Goal: Information Seeking & Learning: Learn about a topic

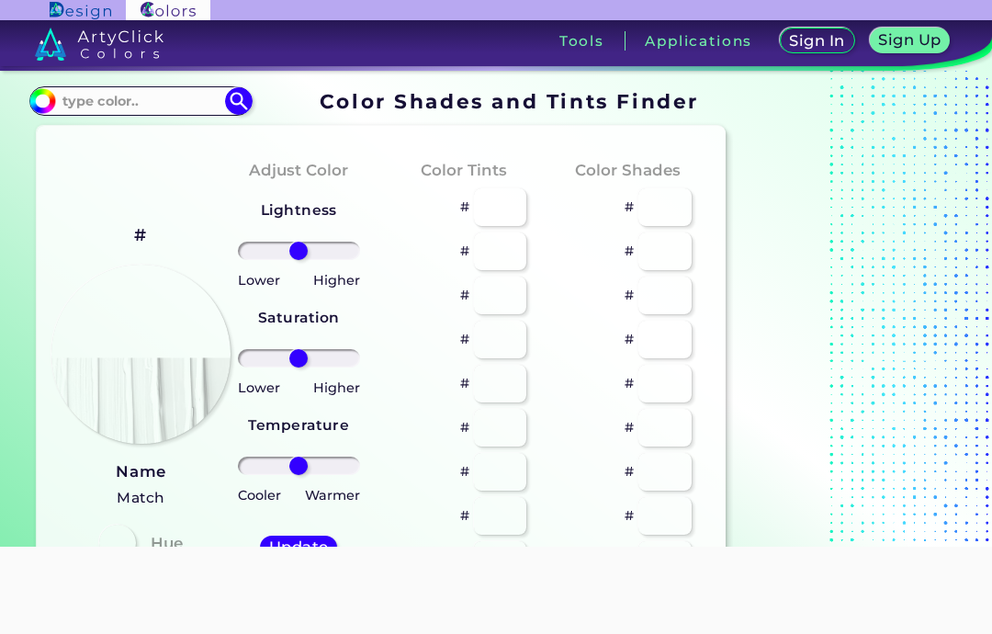
click at [88, 85] on section "#000000 Acadia ◉ Acid Green ◉ Aero Blue ◉ Alabaster ◉ Albescent White ◉ Algae ◉…" at bounding box center [380, 102] width 702 height 36
click at [139, 103] on input at bounding box center [140, 100] width 171 height 25
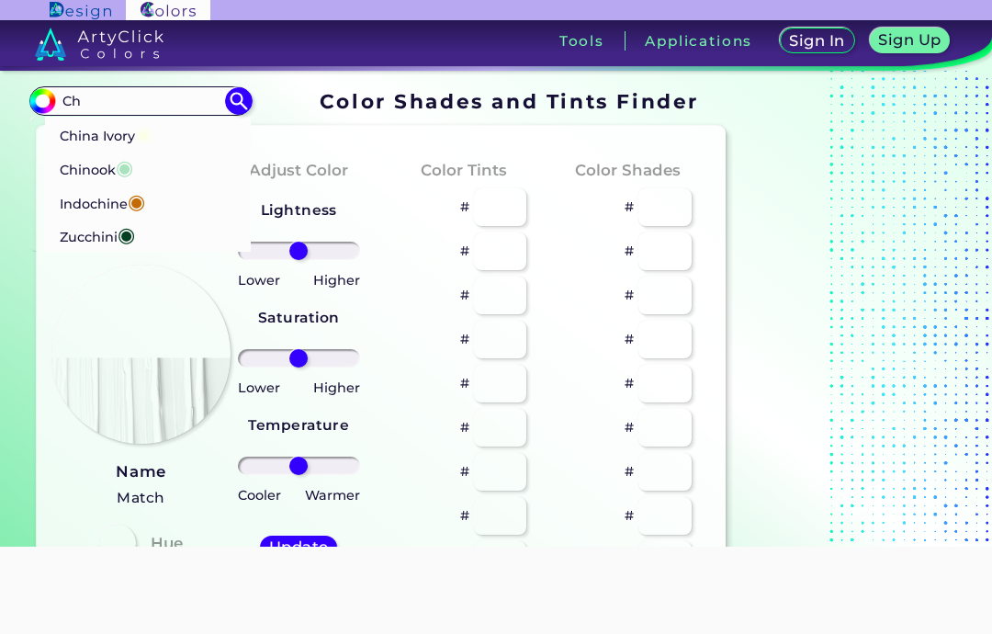
type input "C"
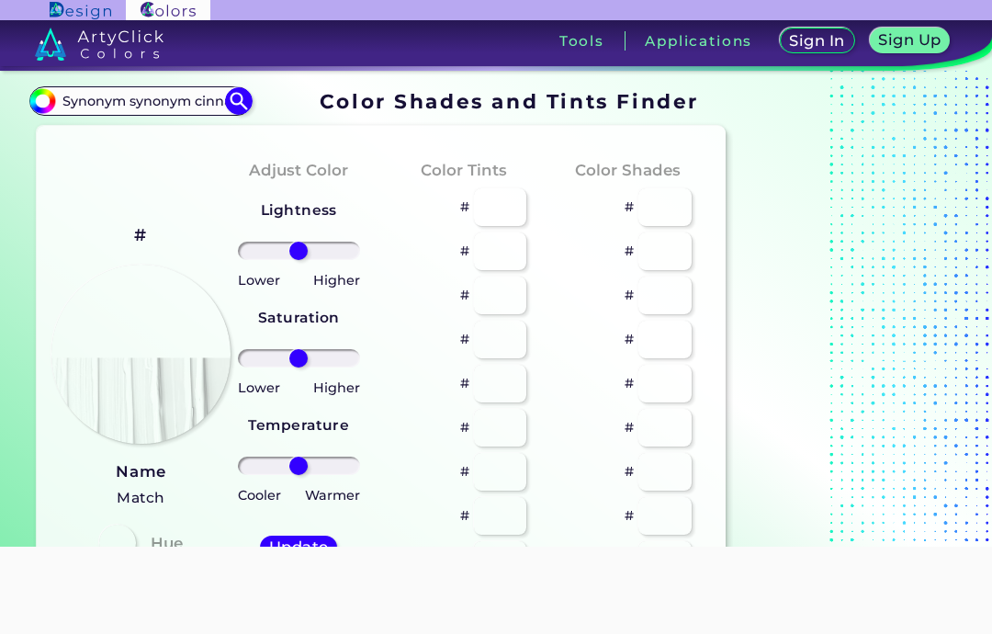
click at [129, 89] on input "Synonym synonym cinnamon" at bounding box center [140, 100] width 171 height 25
click at [130, 93] on input "Synonym synonym cinnamon" at bounding box center [140, 100] width 171 height 25
type input "cinnamon"
type input "#000000"
click at [112, 97] on input "cinnamon" at bounding box center [140, 100] width 171 height 25
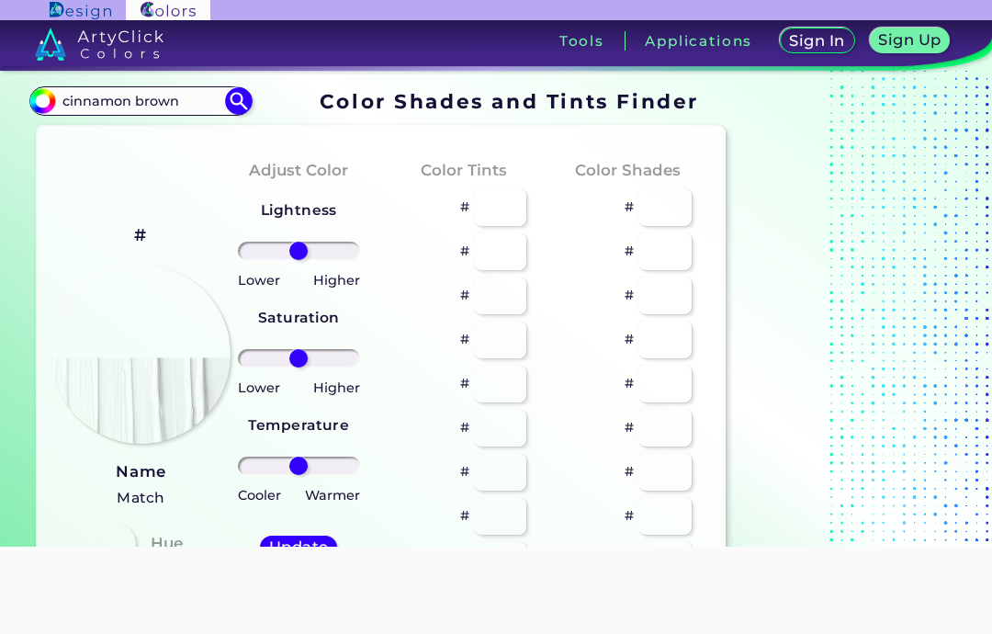
type input "cinnamon brown"
click at [139, 103] on input at bounding box center [140, 100] width 171 height 25
type input "Puce"
click at [98, 129] on span "◉" at bounding box center [102, 133] width 17 height 24
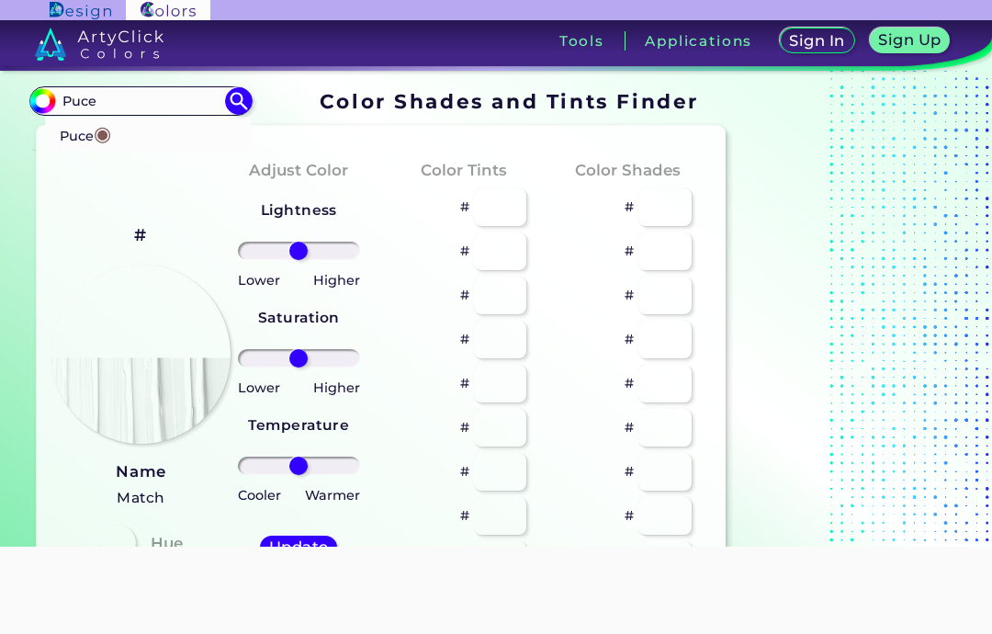
type input "#7f5a58"
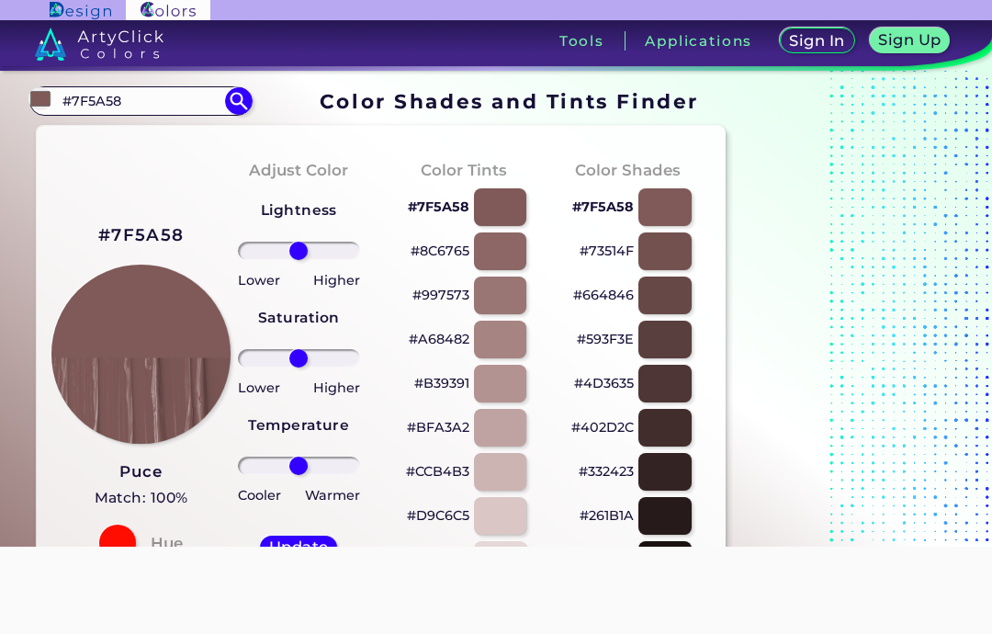
click at [118, 107] on input "#7F5A58" at bounding box center [140, 100] width 171 height 25
click at [88, 91] on input "#7F5A58" at bounding box center [140, 100] width 171 height 25
click at [88, 89] on input "#7F5A58" at bounding box center [140, 100] width 171 height 25
type input "Skin"
click at [166, 161] on li "Sepia Skin ◉" at bounding box center [148, 168] width 206 height 34
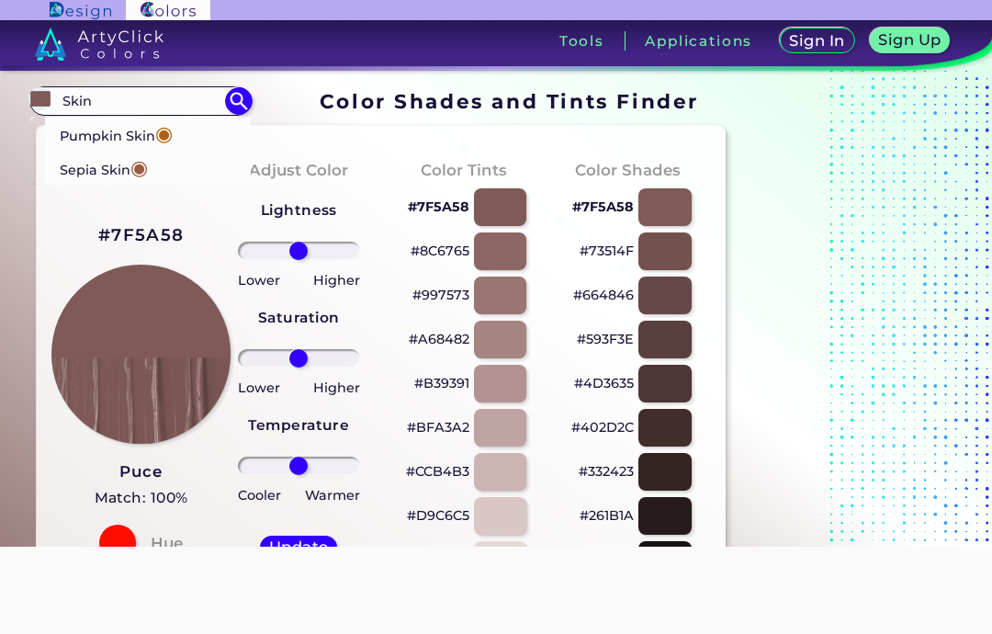
type input "#9e5b40"
type input "#9E5B40"
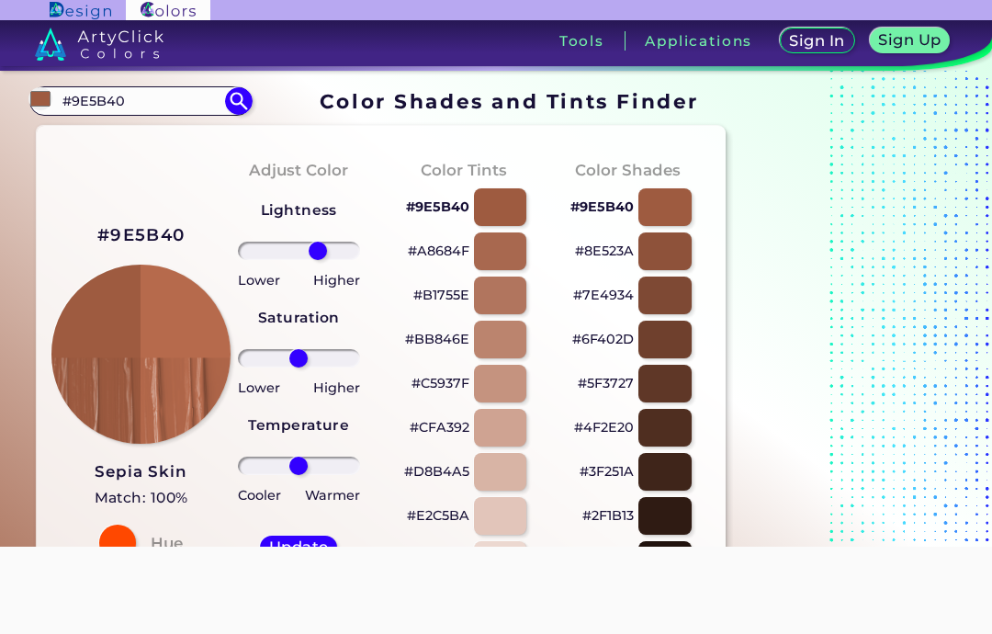
type input "36"
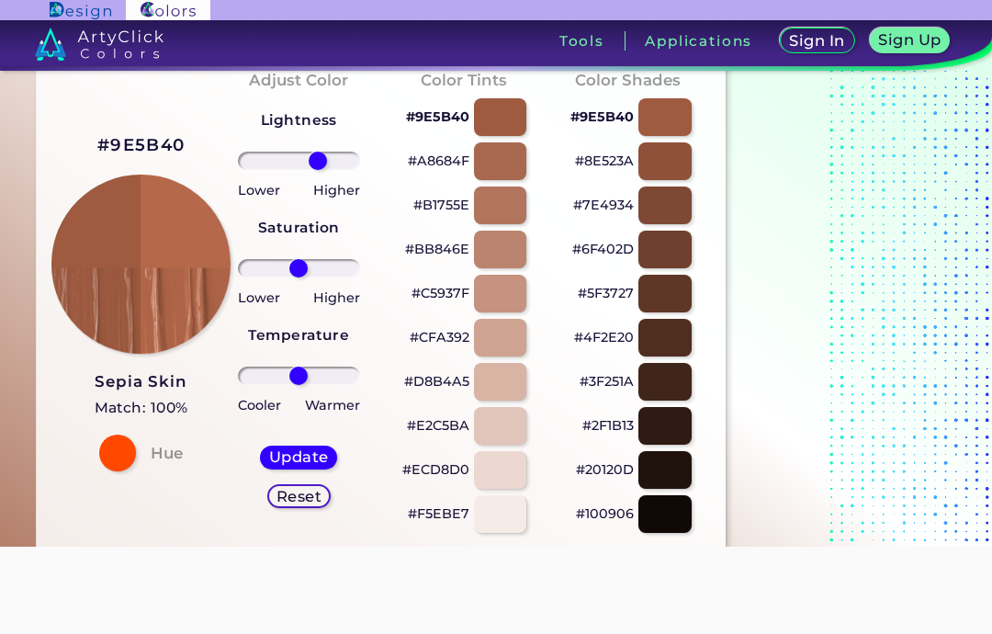
scroll to position [86, 0]
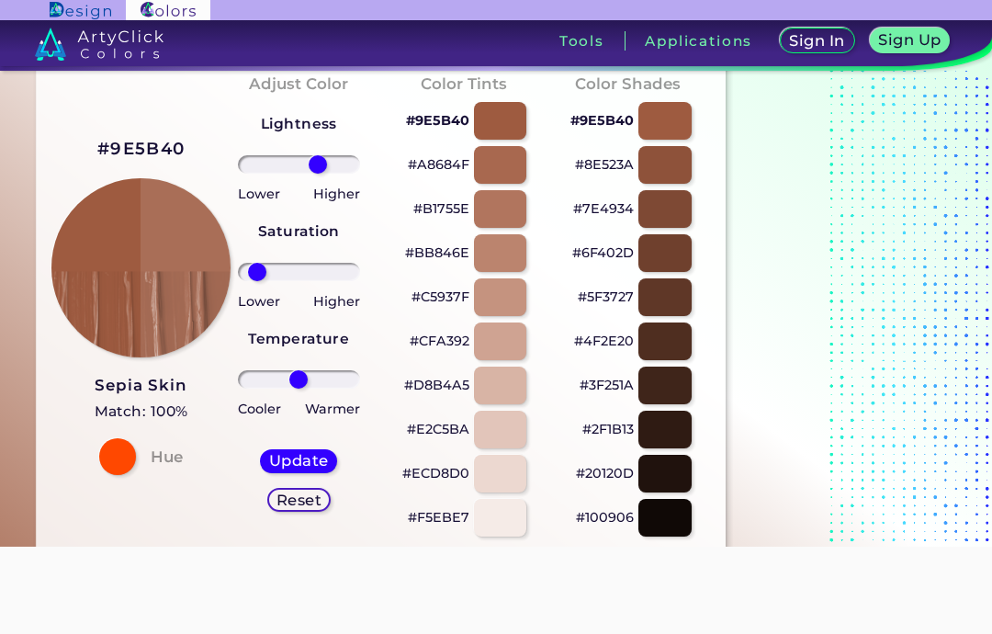
type input "-80"
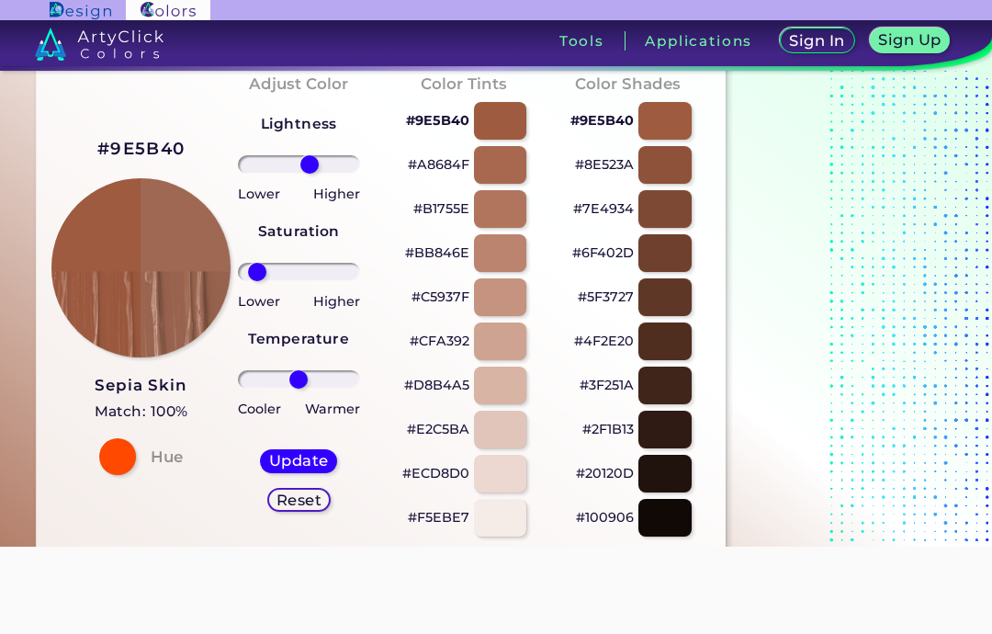
type input "20"
type input "-20"
click at [289, 462] on h5 "Update" at bounding box center [299, 460] width 60 height 15
type input "#9f6d52"
type input "0"
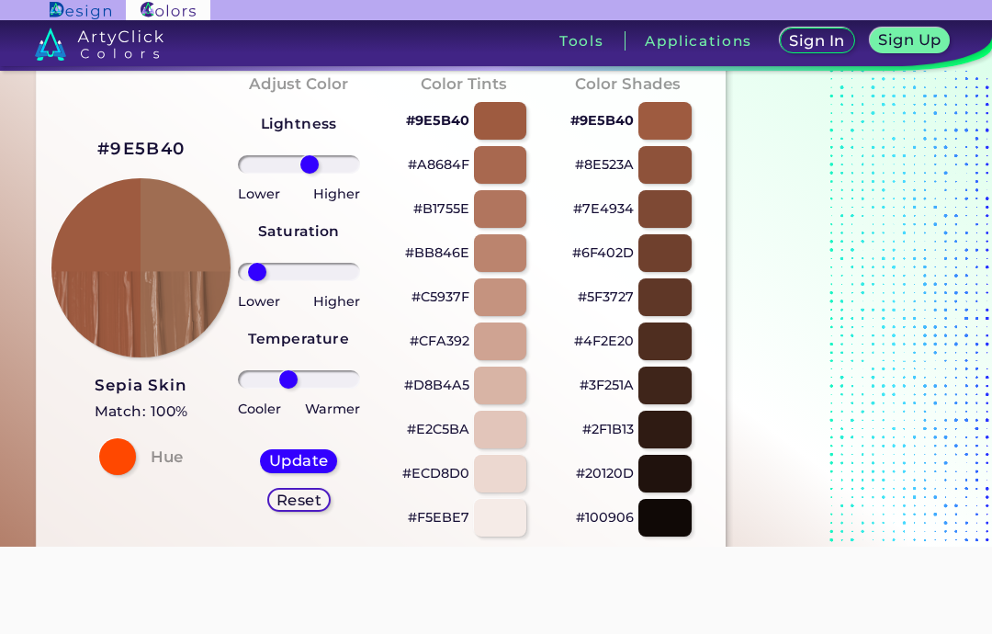
type input "0"
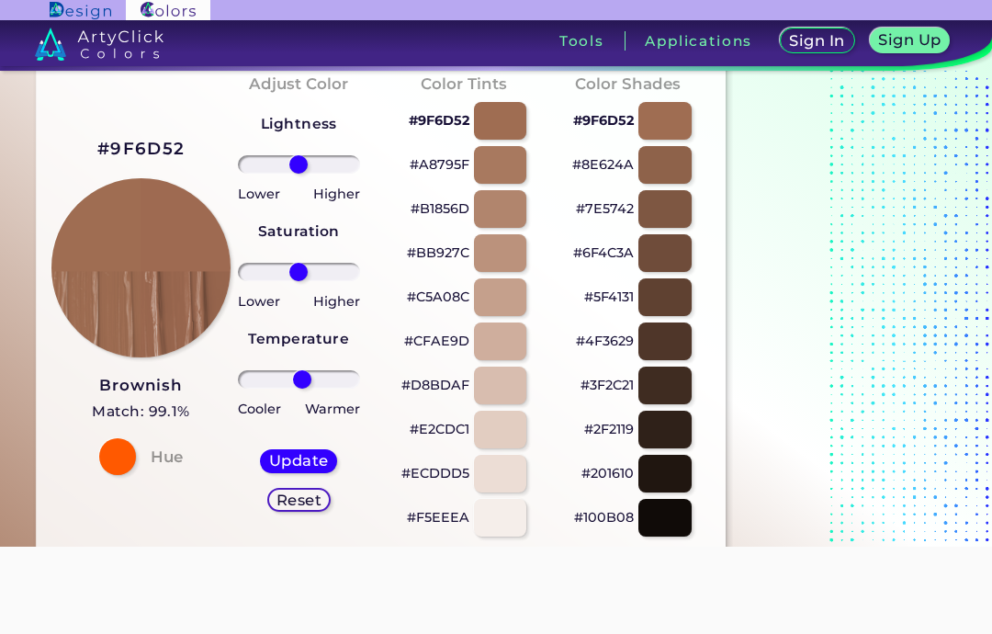
type input "6"
type input "-42"
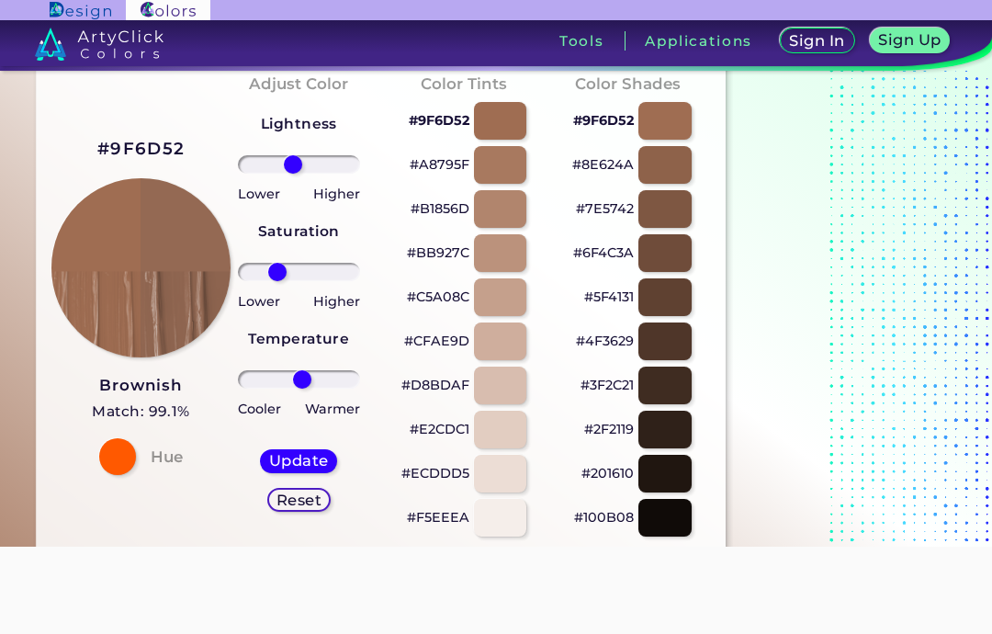
type input "-11"
click at [283, 454] on h5 "Update" at bounding box center [299, 460] width 60 height 15
type input "#946953"
type input "0"
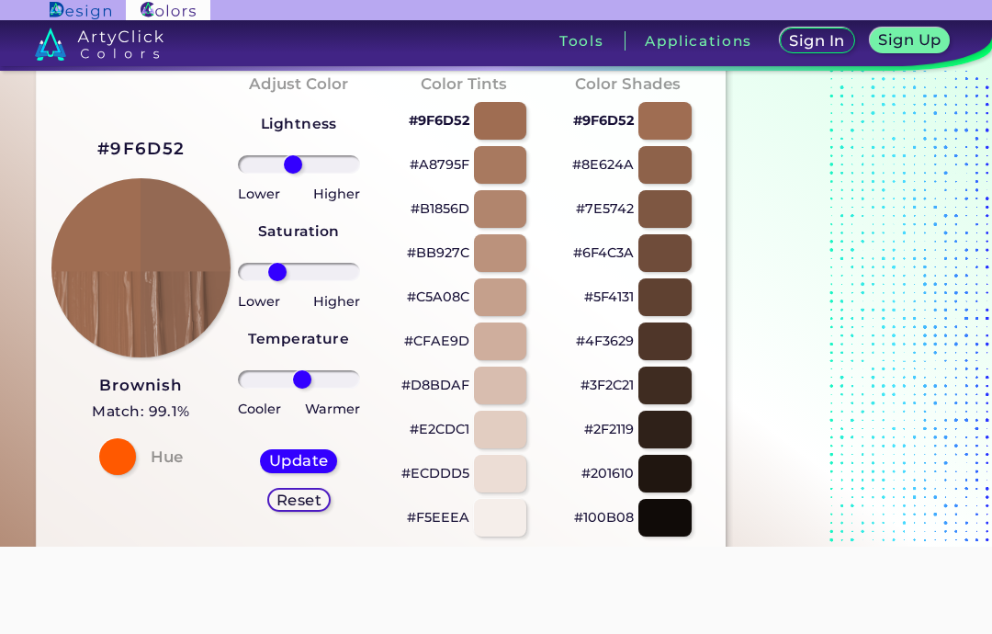
type input "0"
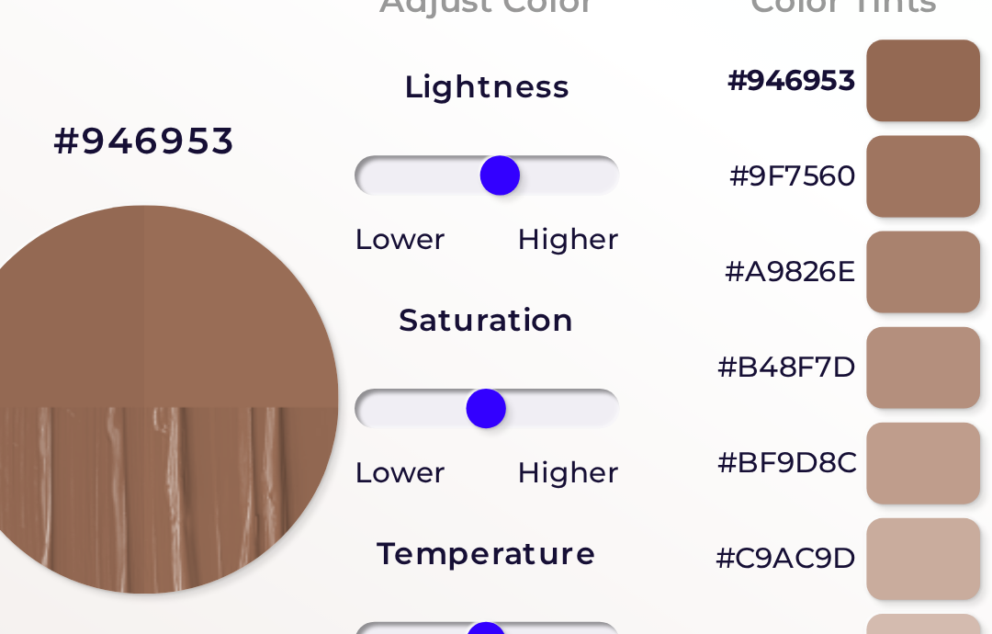
type input "12"
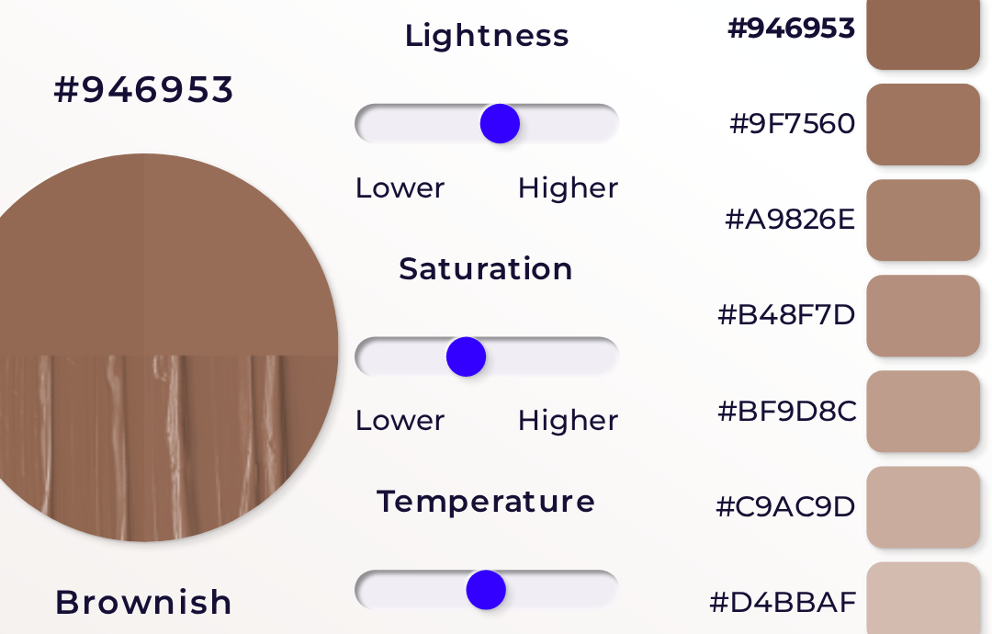
scroll to position [113, 0]
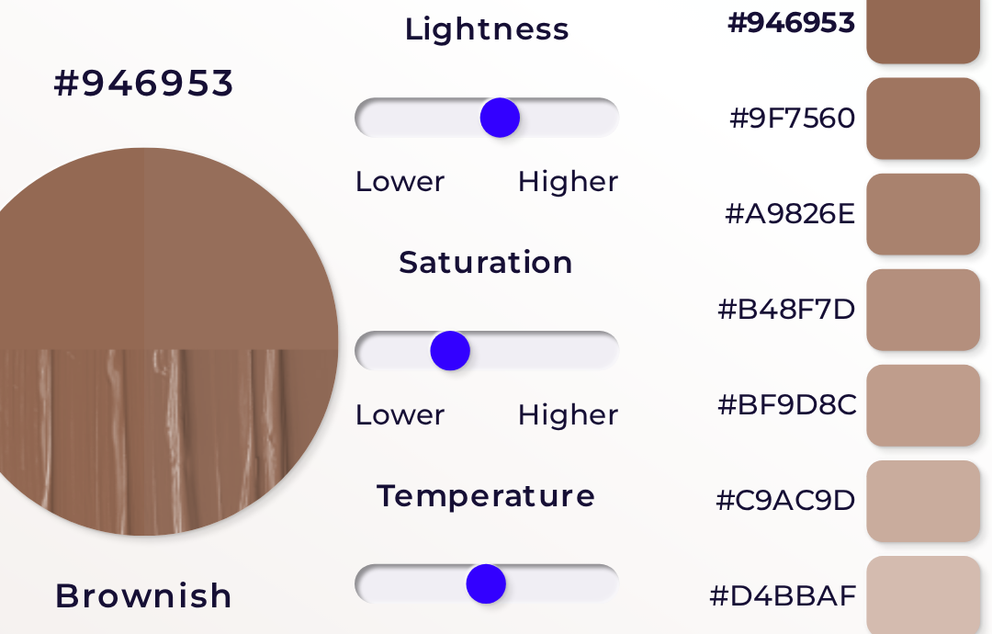
type input "-33"
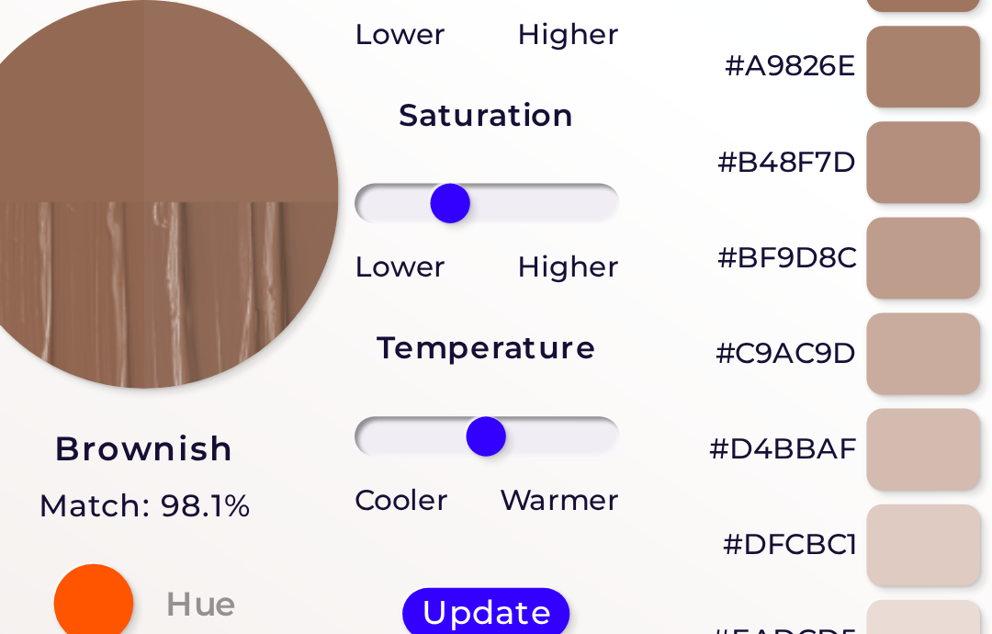
scroll to position [180, 0]
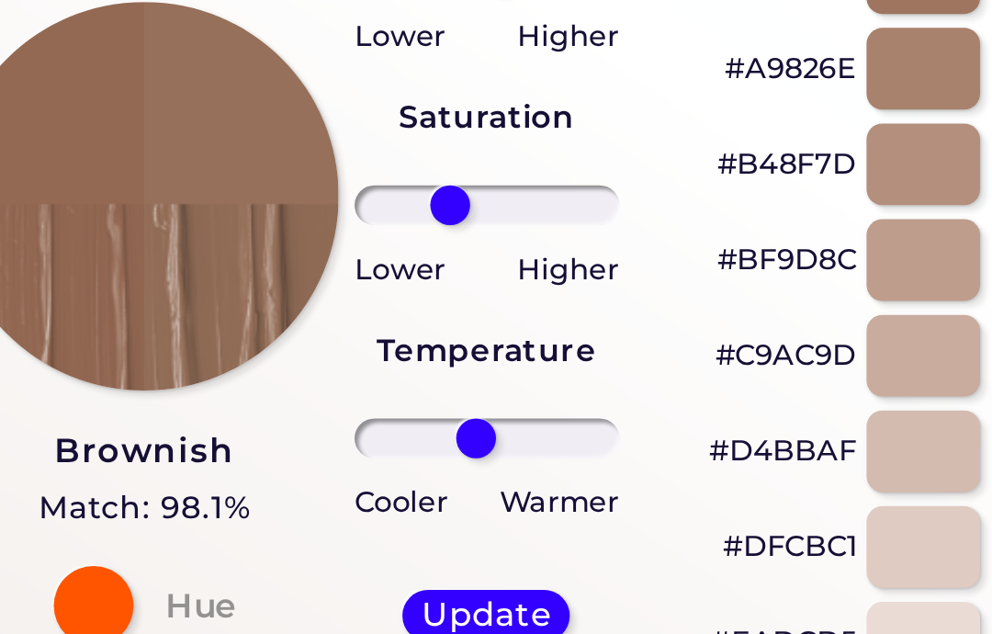
type input "-9"
click at [269, 359] on h5 "Update" at bounding box center [299, 366] width 60 height 15
type input "#96705a"
type input "0"
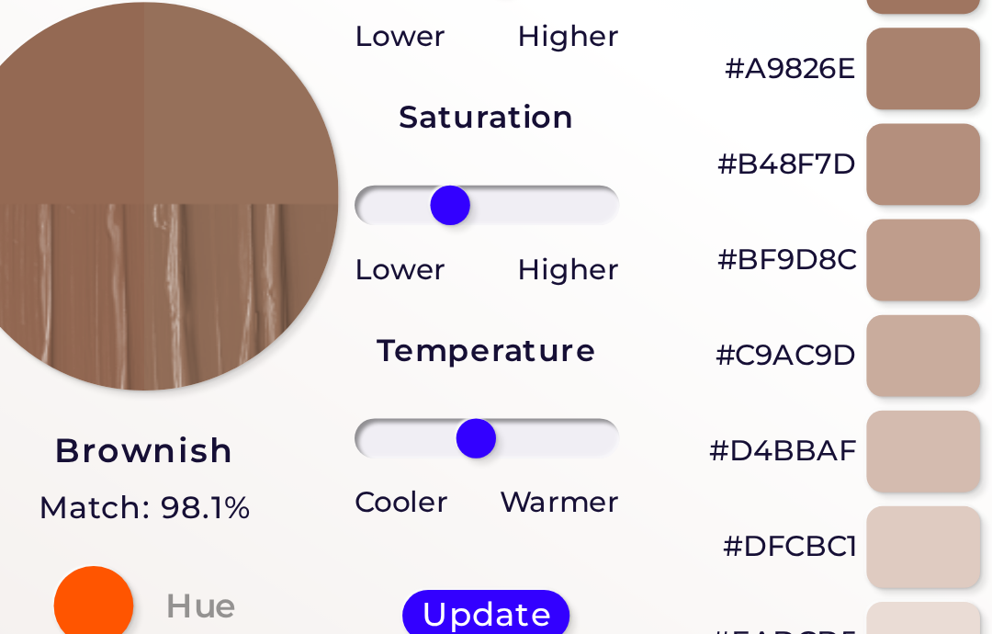
type input "0"
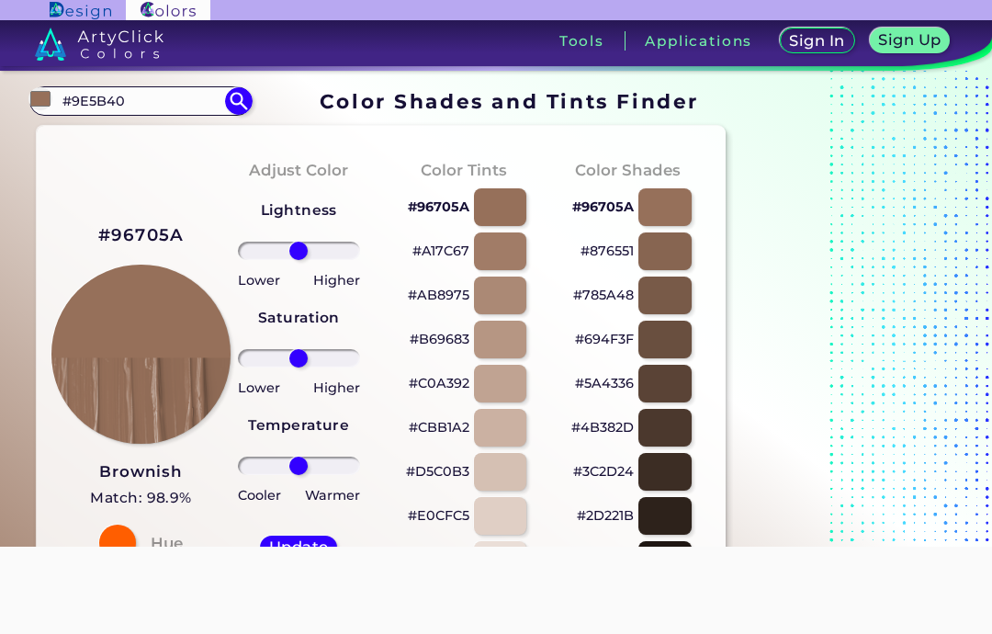
click at [512, 259] on div at bounding box center [500, 251] width 52 height 38
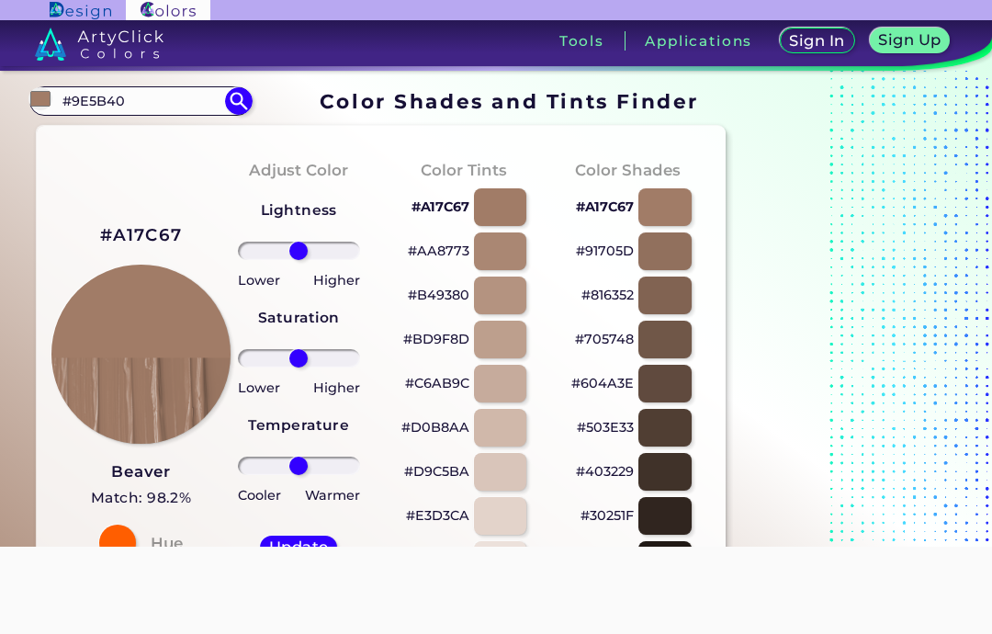
click at [511, 285] on div at bounding box center [500, 295] width 52 height 38
type input "#b49380"
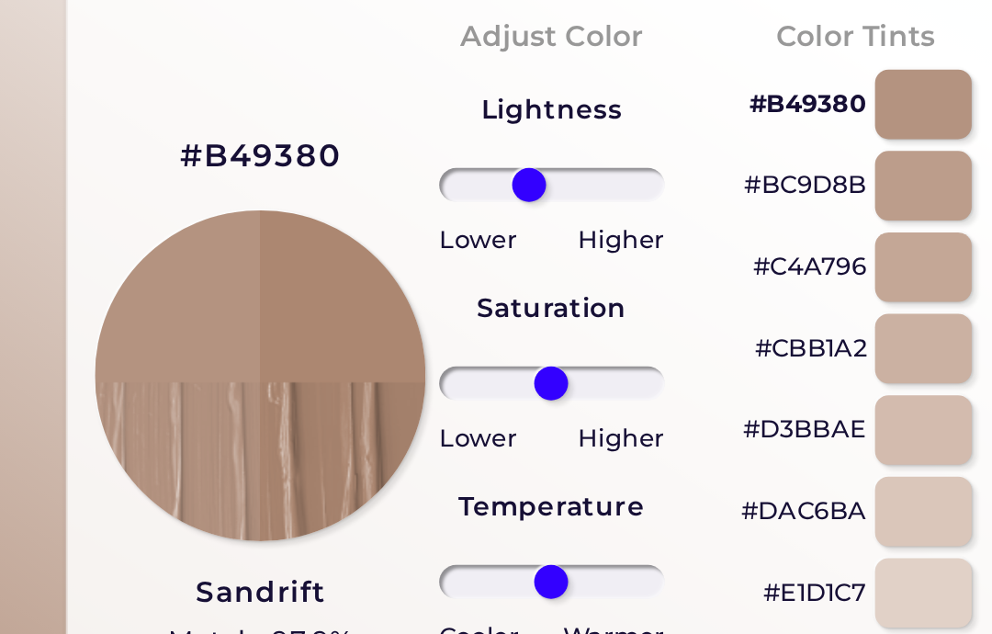
type input "-23"
type input "-7"
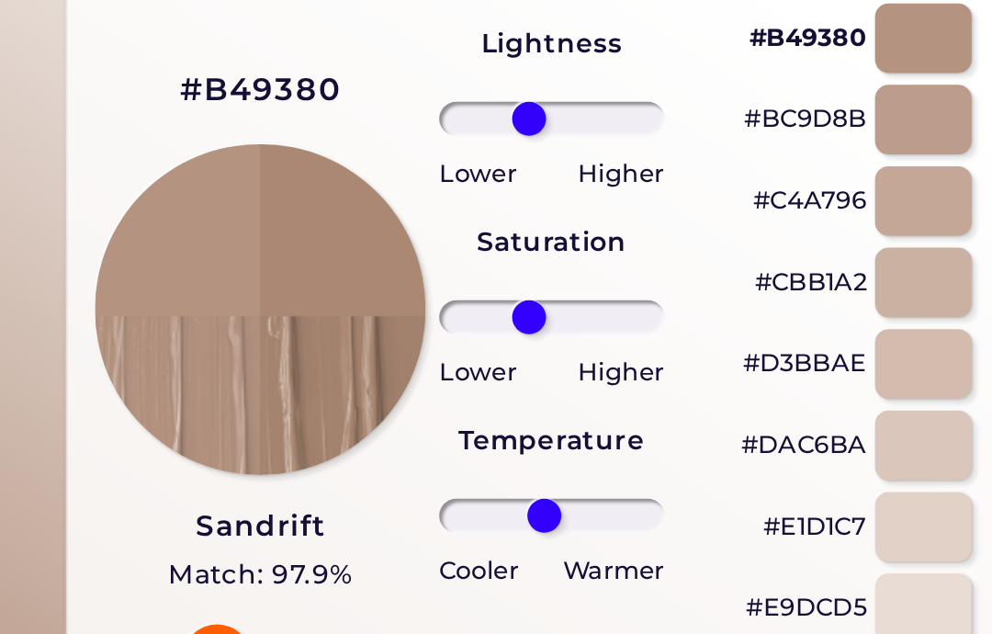
scroll to position [72, 0]
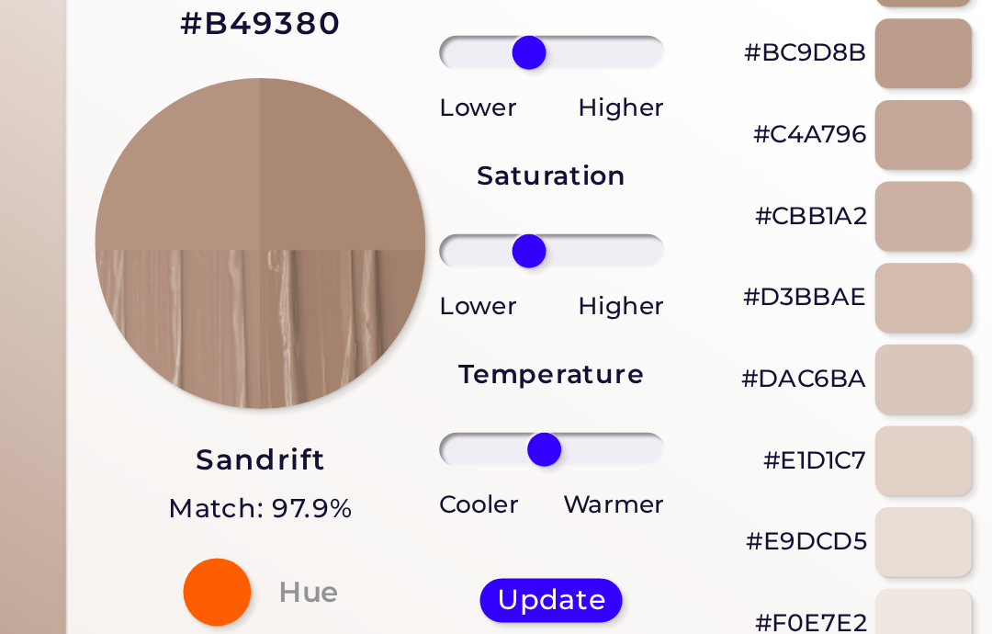
click at [300, 468] on h5 "Update" at bounding box center [298, 475] width 59 height 15
type input "#aa8873"
type input "0"
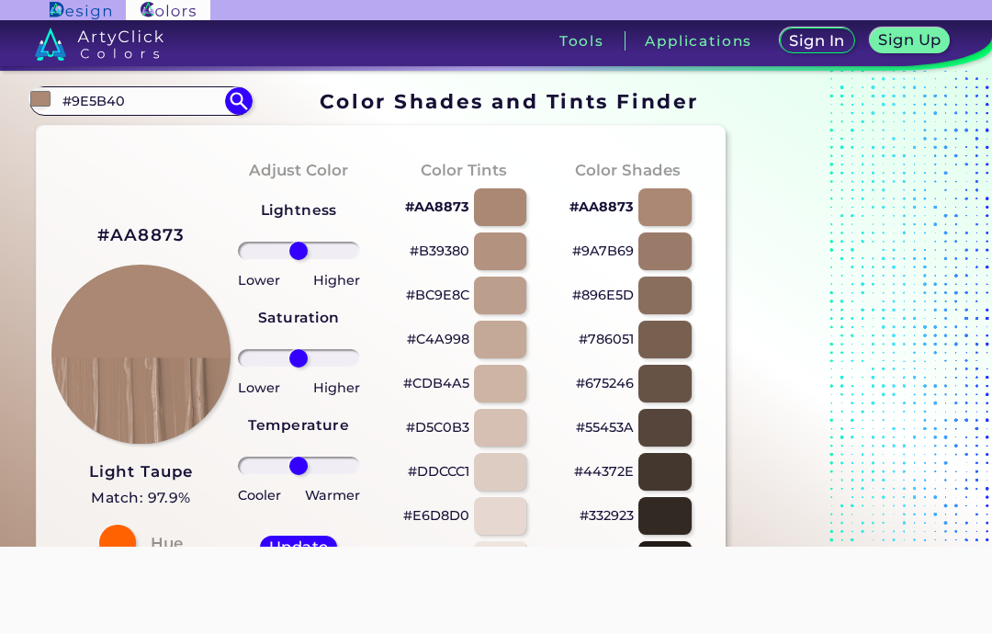
click at [140, 110] on input "#9E5B40" at bounding box center [140, 100] width 171 height 25
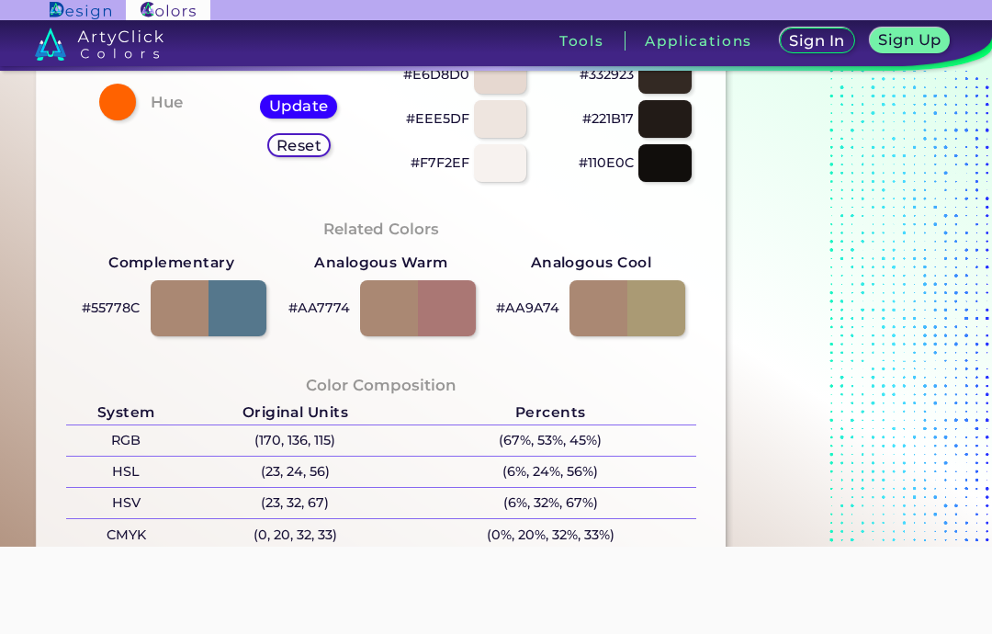
scroll to position [408, 0]
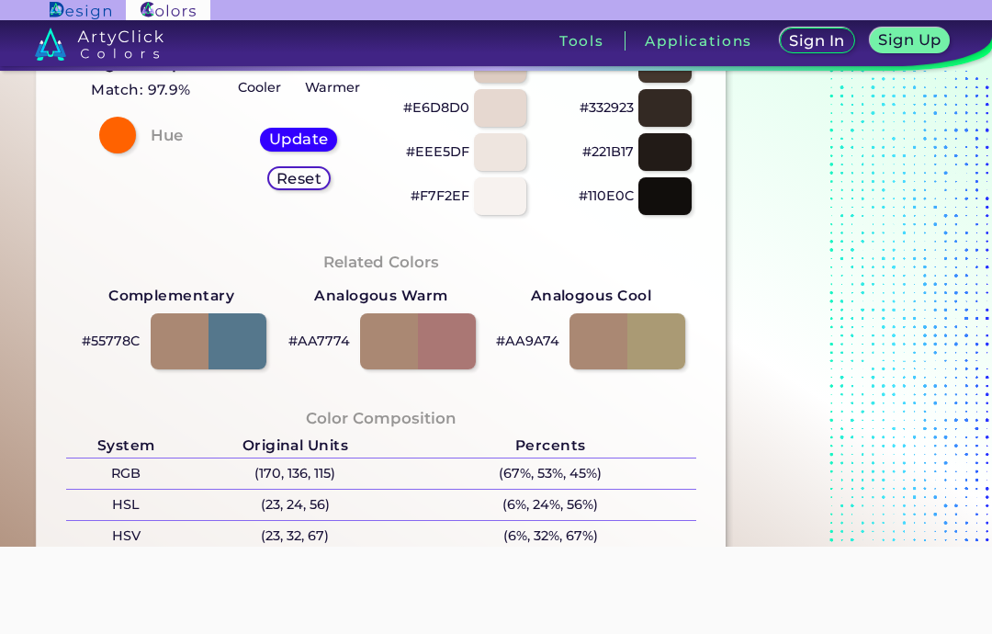
click at [769, 149] on section at bounding box center [848, 336] width 230 height 1321
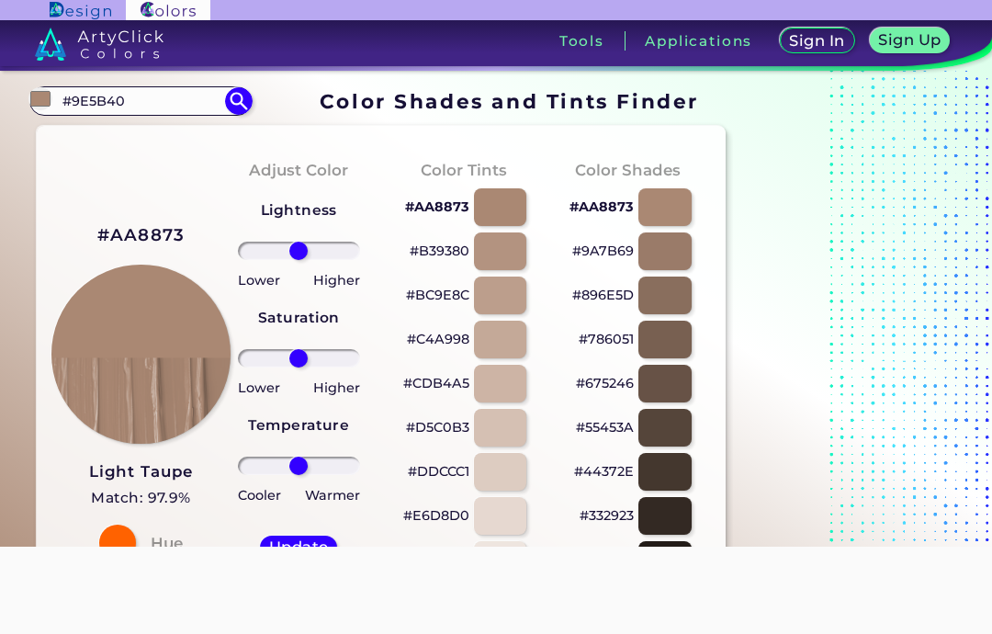
scroll to position [0, 0]
click at [117, 97] on input "#9E5B40" at bounding box center [140, 100] width 171 height 25
type input "#"
paste input "Electric Blue"
type input "Electric Blue"
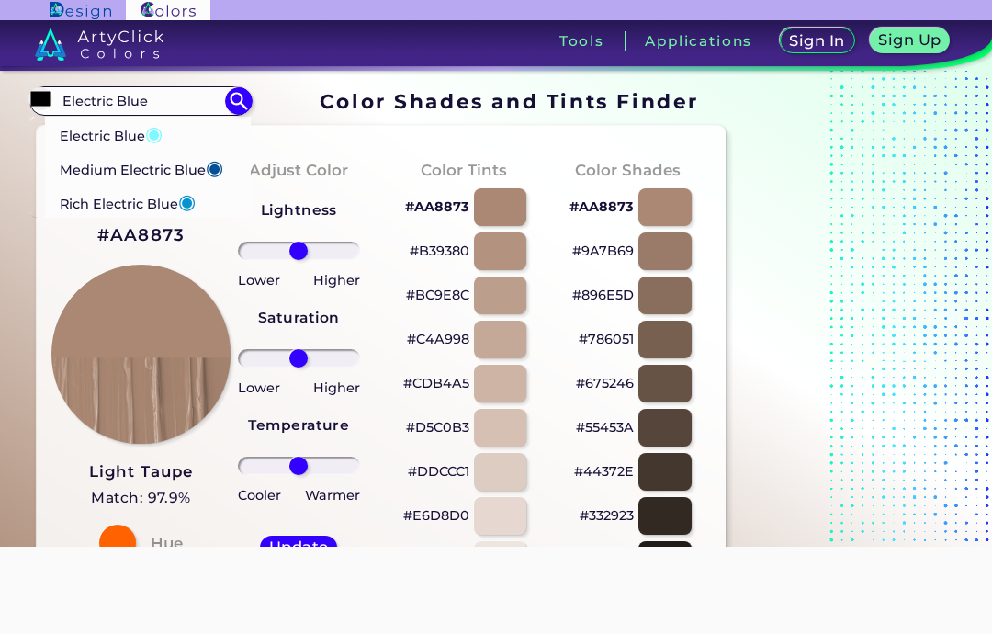
click at [95, 162] on p "Medium Electric Blue ◉" at bounding box center [141, 168] width 163 height 34
type input "#035096"
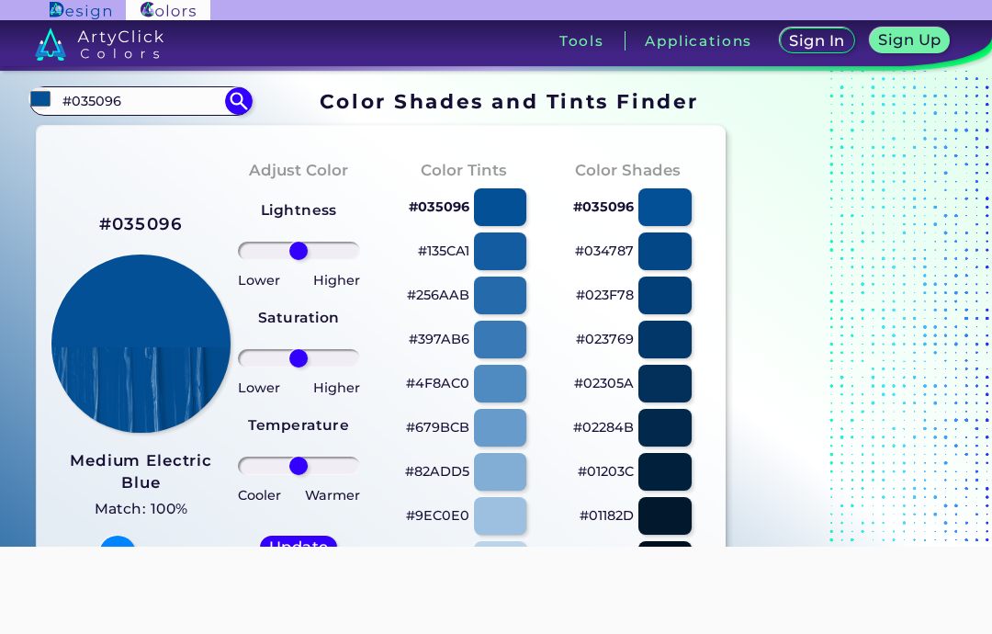
click at [87, 93] on input "#035096" at bounding box center [140, 100] width 171 height 25
type input "#"
click at [96, 106] on input "Go" at bounding box center [140, 100] width 171 height 25
type input "G"
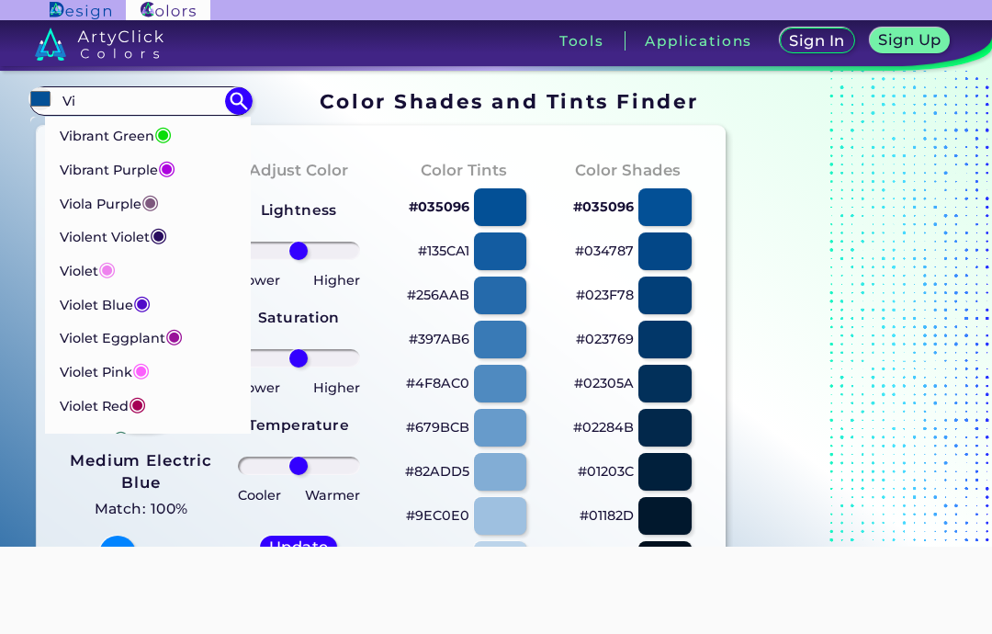
type input "Vi"
click at [84, 295] on p "[PERSON_NAME] ◉" at bounding box center [105, 303] width 91 height 34
type input "#510ac9"
type input "#510AC9"
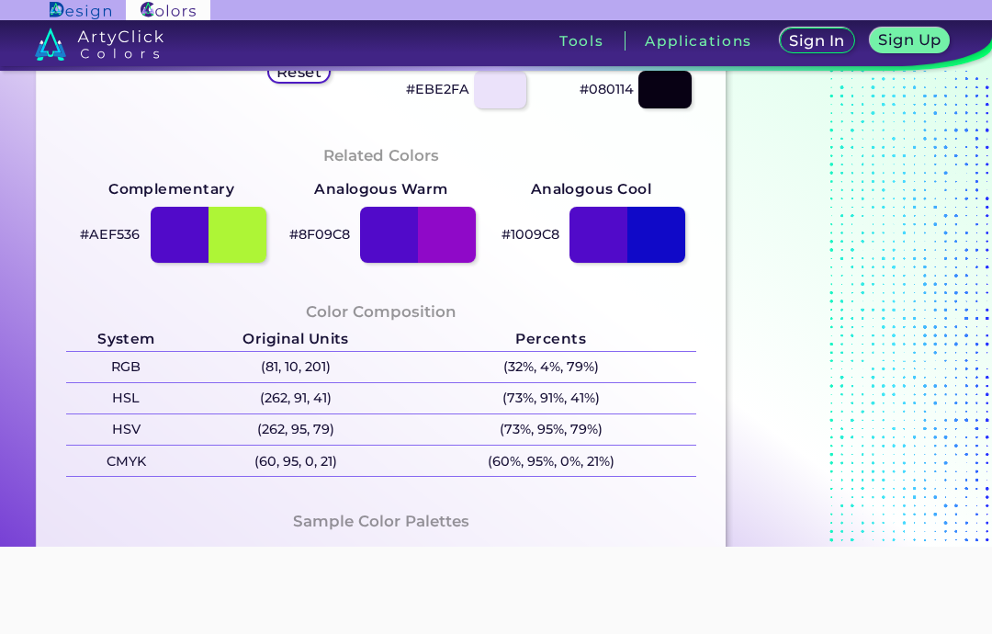
scroll to position [548, 0]
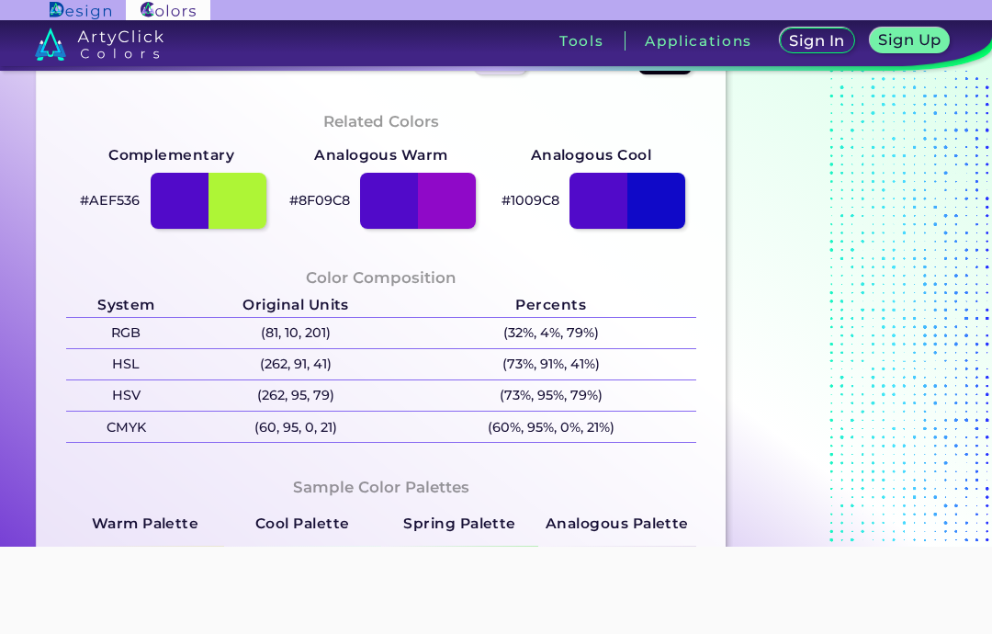
click at [600, 206] on div at bounding box center [627, 201] width 116 height 56
type input "#1009c8"
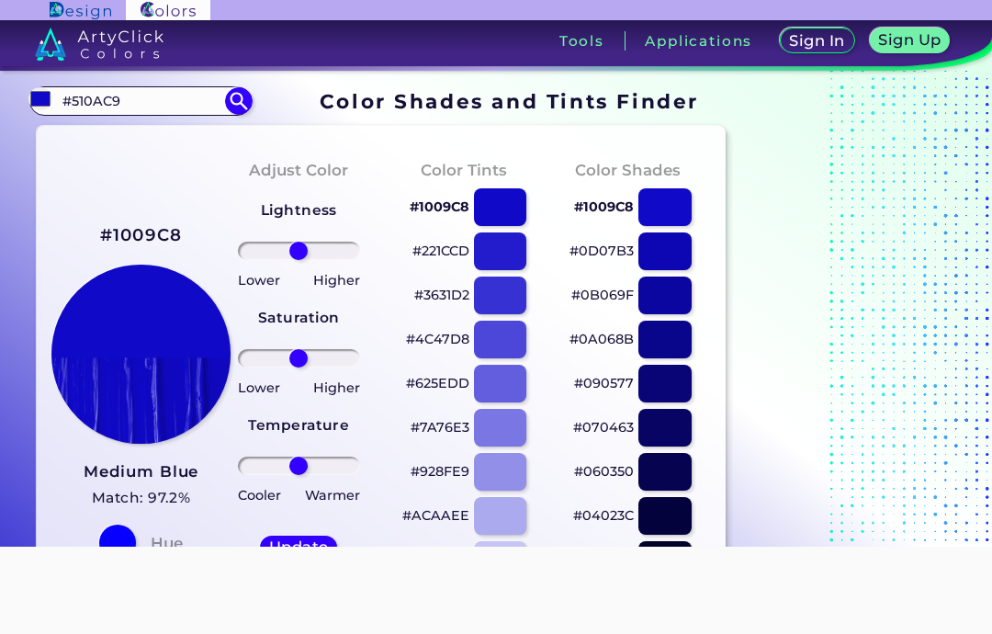
click at [91, 94] on input "#510AC9" at bounding box center [140, 100] width 171 height 25
click at [90, 91] on input "#510AC9" at bounding box center [140, 100] width 171 height 25
click at [93, 91] on input "#510AC9" at bounding box center [140, 100] width 171 height 25
type input "#"
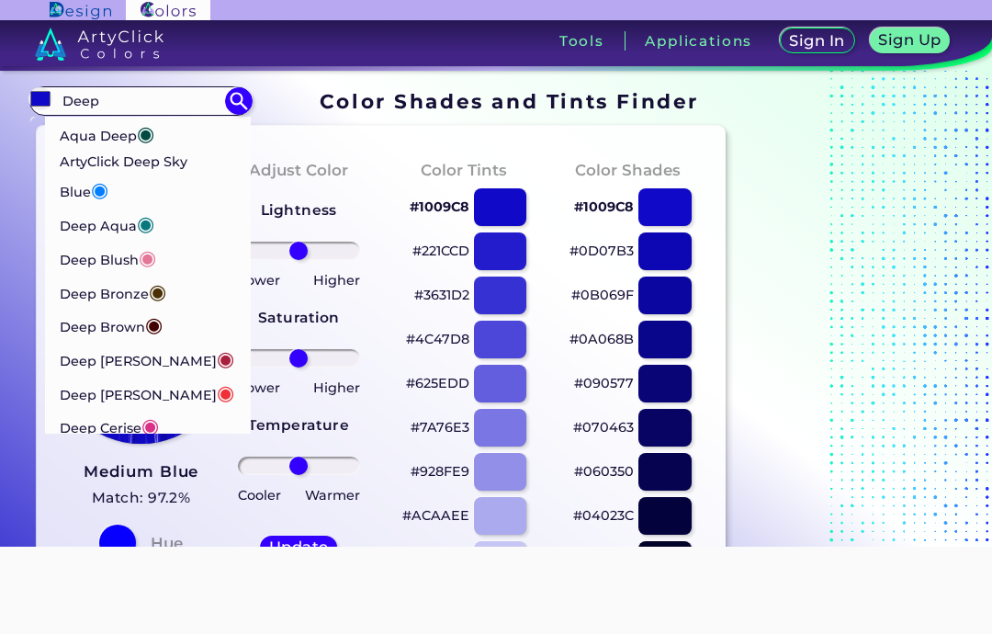
type input "Deep"
click at [110, 168] on p "ArtyClick Deep Sky Blue ◉" at bounding box center [148, 179] width 176 height 56
type input "#007fff"
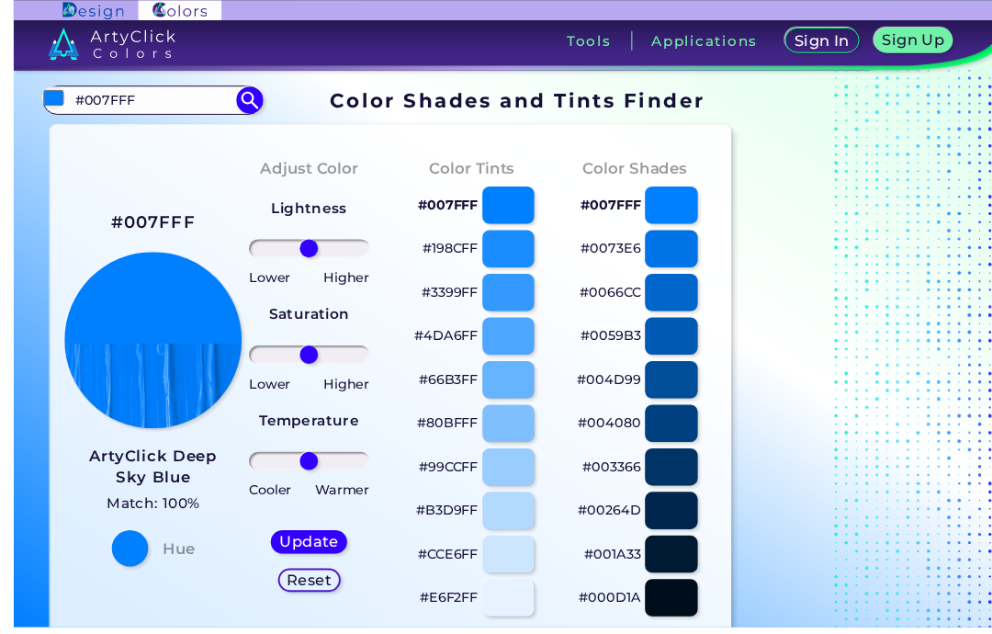
scroll to position [9, 0]
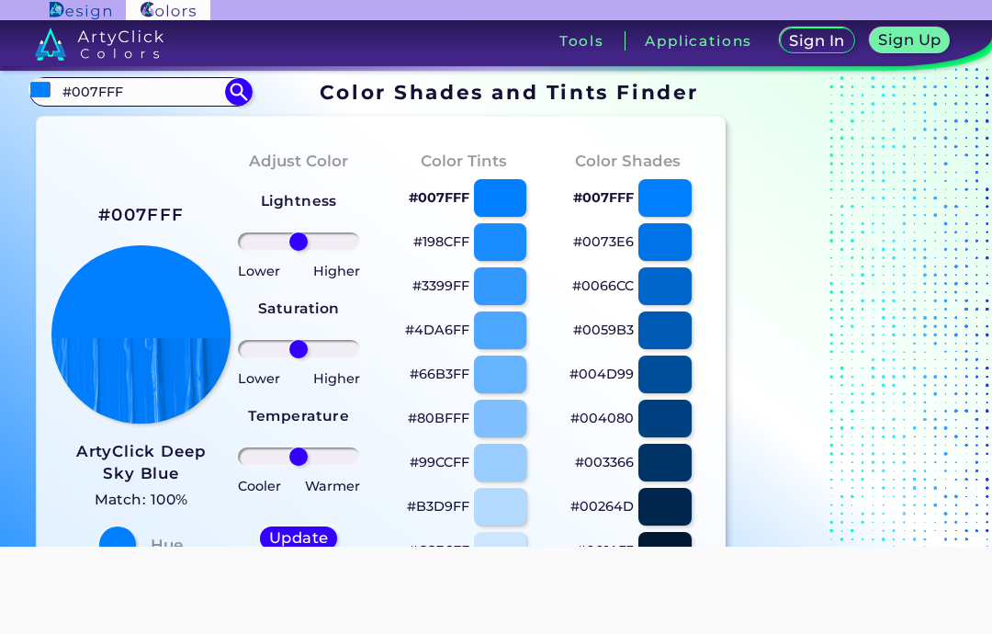
click at [127, 98] on input "#007FFF" at bounding box center [140, 91] width 171 height 25
type input "#"
paste input "Pale, Gray Skin"
type input "Pale, Gray Skin"
click at [29, 99] on img at bounding box center [42, 92] width 28 height 28
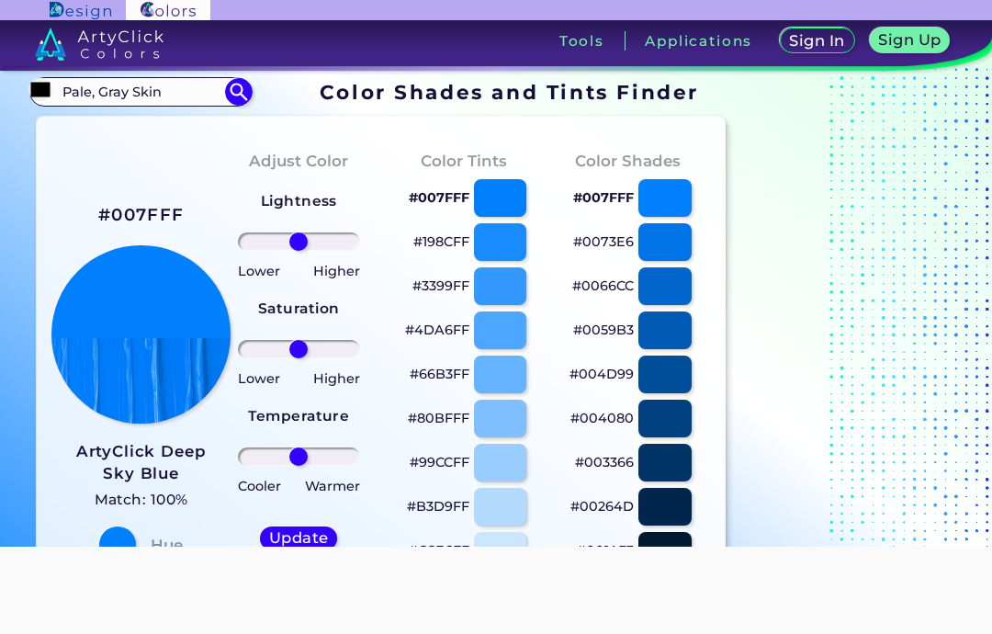
click at [252, 91] on img at bounding box center [239, 92] width 28 height 28
type input "#000000"
click at [926, 34] on h5 "Sign Up" at bounding box center [909, 39] width 62 height 15
